Goal: Information Seeking & Learning: Learn about a topic

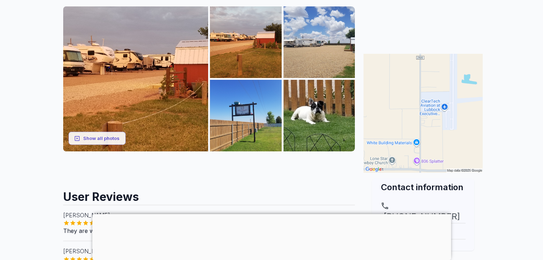
scroll to position [107, 0]
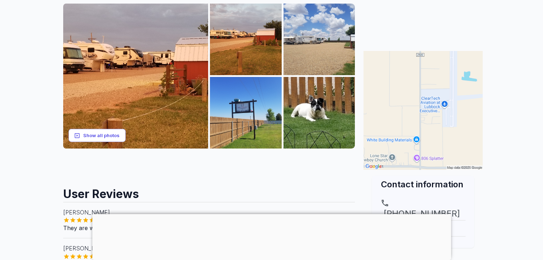
click at [103, 137] on button "Show all photos" at bounding box center [96, 135] width 57 height 13
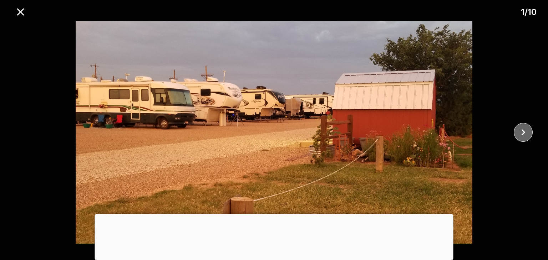
click at [527, 134] on icon "close" at bounding box center [523, 132] width 12 height 12
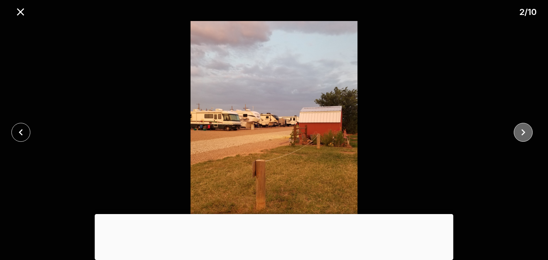
click at [527, 134] on icon "close" at bounding box center [523, 132] width 12 height 12
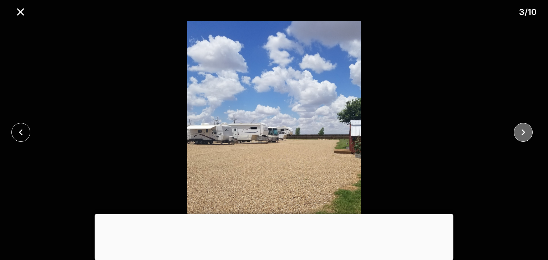
click at [527, 134] on icon "close" at bounding box center [523, 132] width 12 height 12
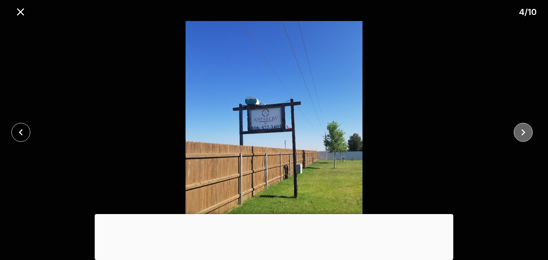
click at [527, 134] on icon "close" at bounding box center [523, 132] width 12 height 12
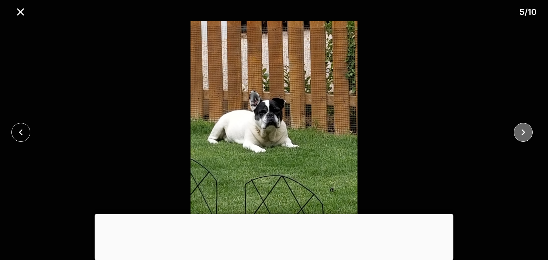
click at [527, 134] on icon "close" at bounding box center [523, 132] width 12 height 12
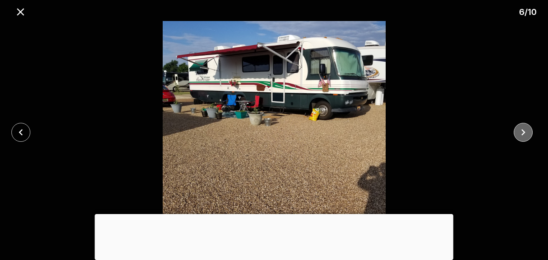
click at [527, 134] on icon "close" at bounding box center [523, 132] width 12 height 12
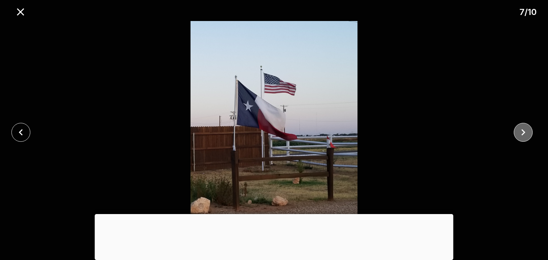
click at [527, 134] on icon "close" at bounding box center [523, 132] width 12 height 12
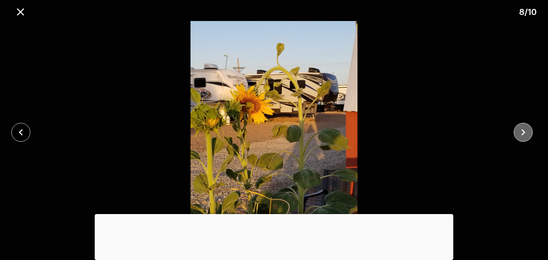
click at [527, 134] on icon "close" at bounding box center [523, 132] width 12 height 12
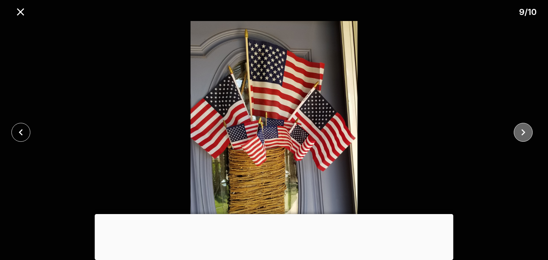
click at [527, 134] on icon "close" at bounding box center [523, 132] width 12 height 12
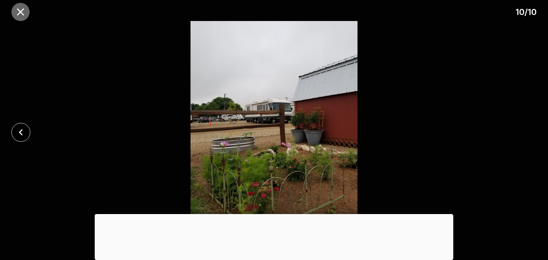
click at [23, 16] on icon "close" at bounding box center [20, 12] width 12 height 12
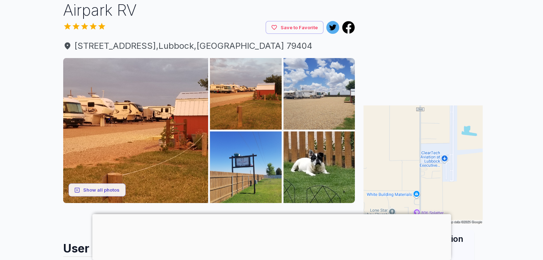
scroll to position [0, 0]
